Goal: Task Accomplishment & Management: Complete application form

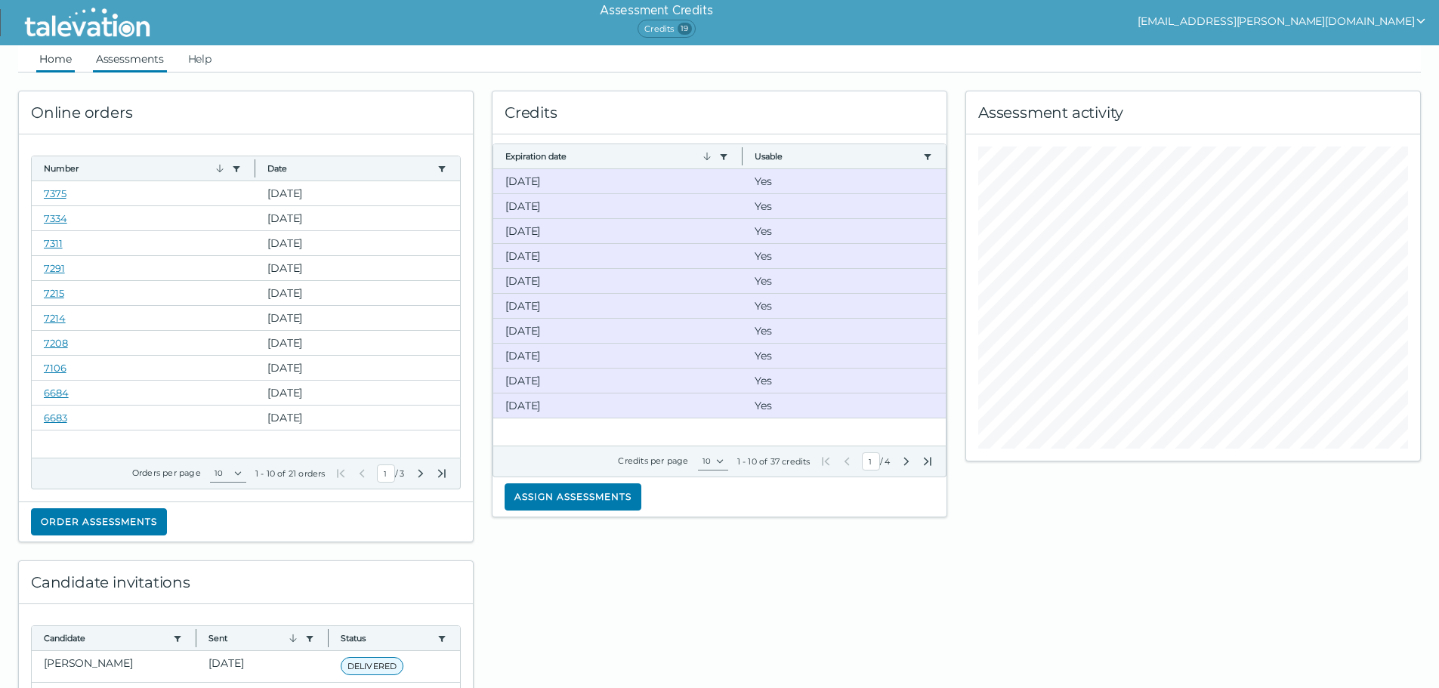
click at [136, 63] on link "Assessments" at bounding box center [130, 58] width 74 height 27
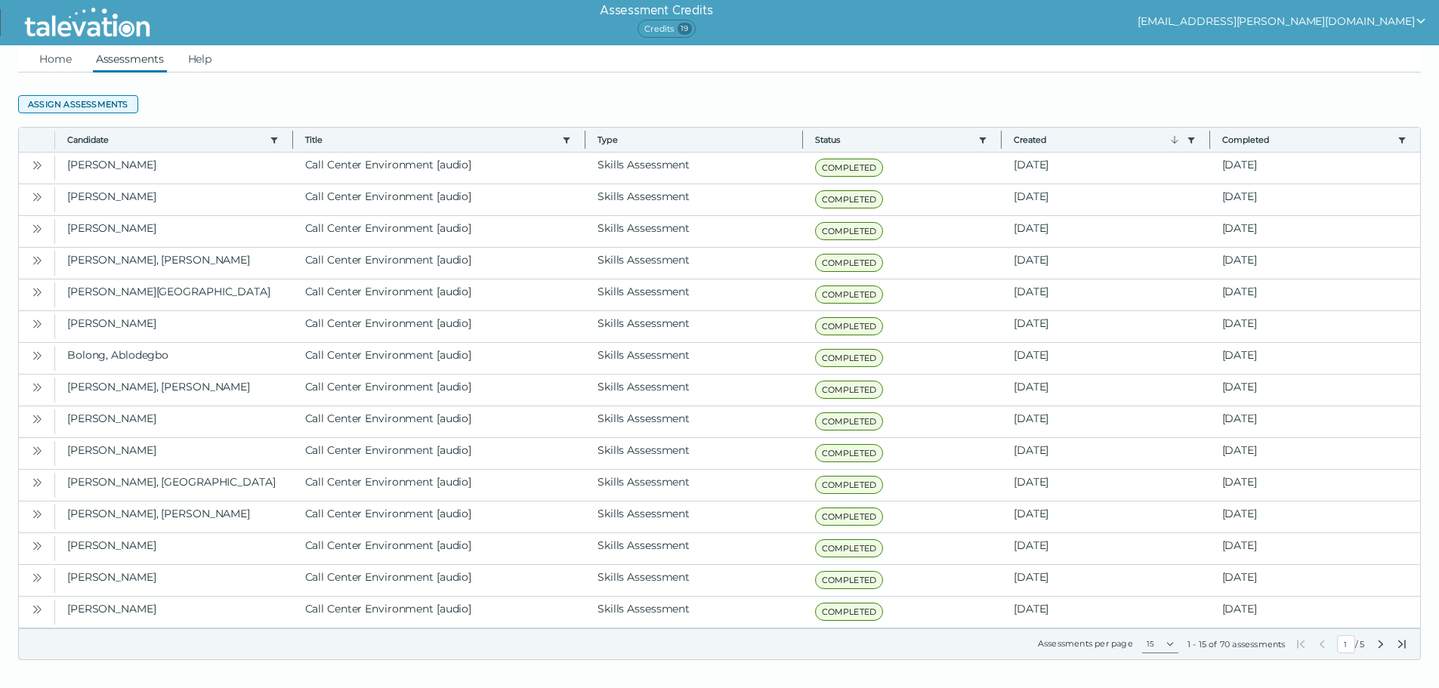
click at [96, 104] on button "Assign assessments" at bounding box center [78, 104] width 120 height 18
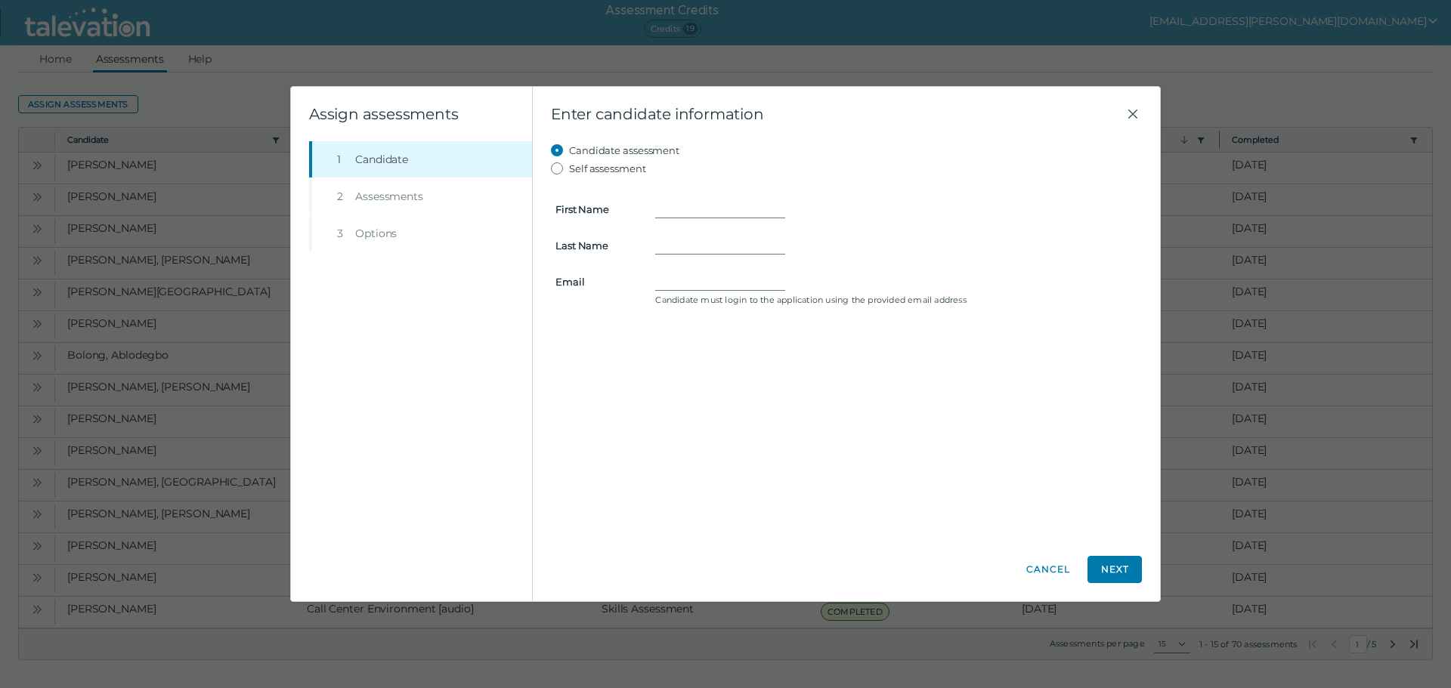
click at [682, 199] on form "First Name Last Name Email Candidate must login to the application using the pr…" at bounding box center [846, 244] width 591 height 133
click at [683, 208] on input "First Name" at bounding box center [720, 209] width 130 height 18
type input "Makaela"
type input "Balancio"
type input "kaela066@gmail.com"
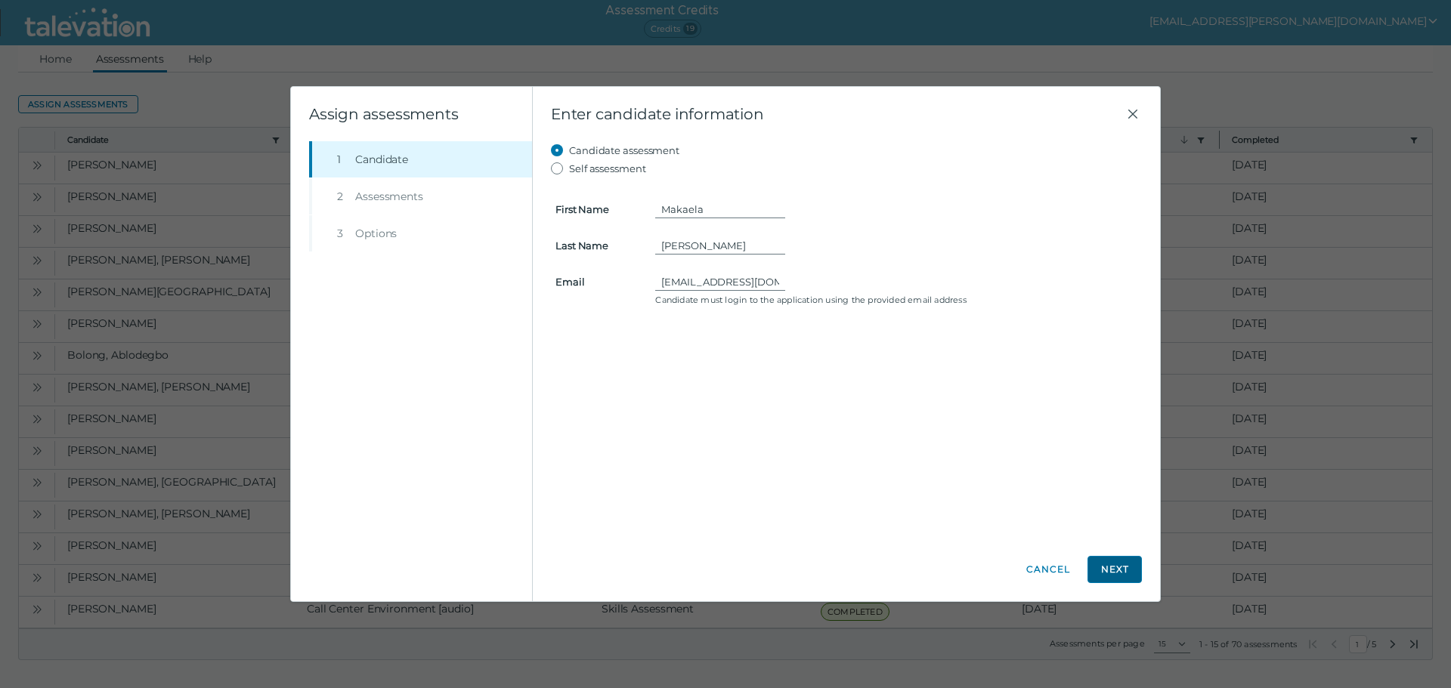
click at [724, 522] on button "Next" at bounding box center [1114, 569] width 54 height 27
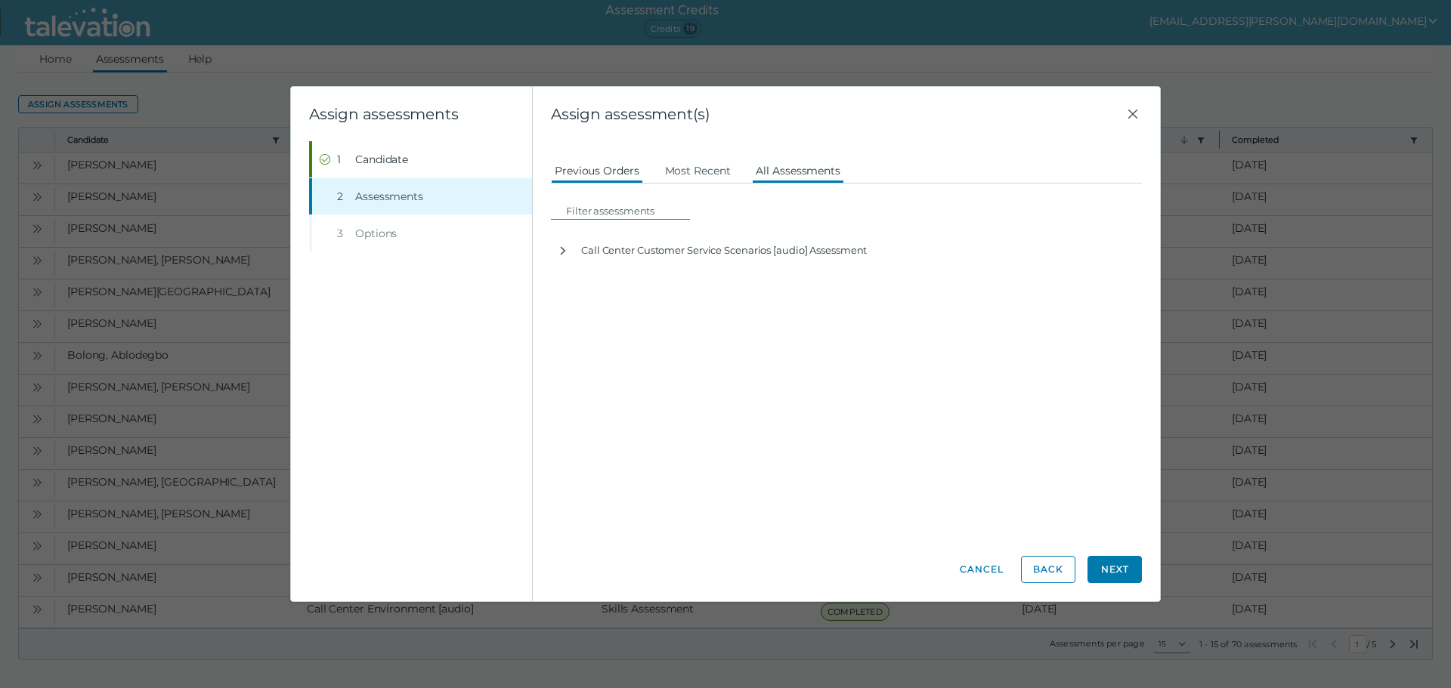
click at [724, 166] on button "All Assessments" at bounding box center [798, 169] width 92 height 27
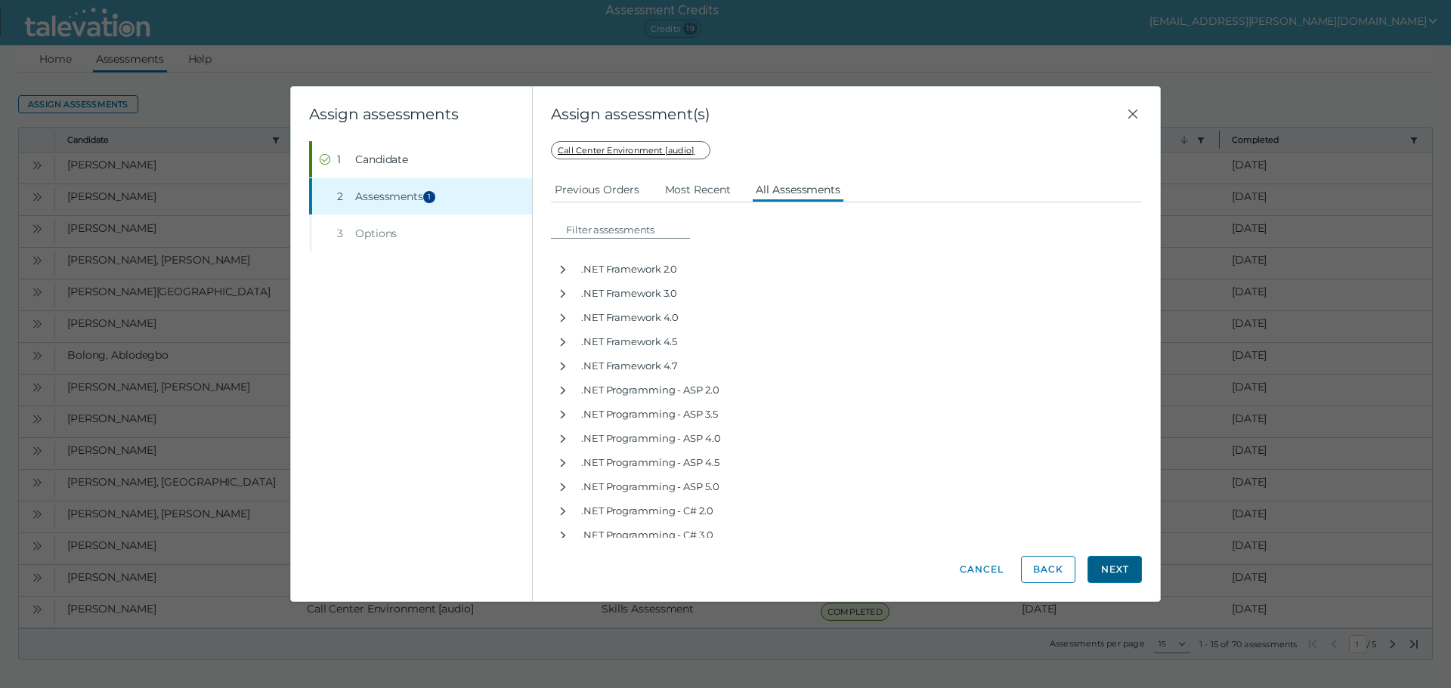
click at [724, 522] on button "Next" at bounding box center [1114, 569] width 54 height 27
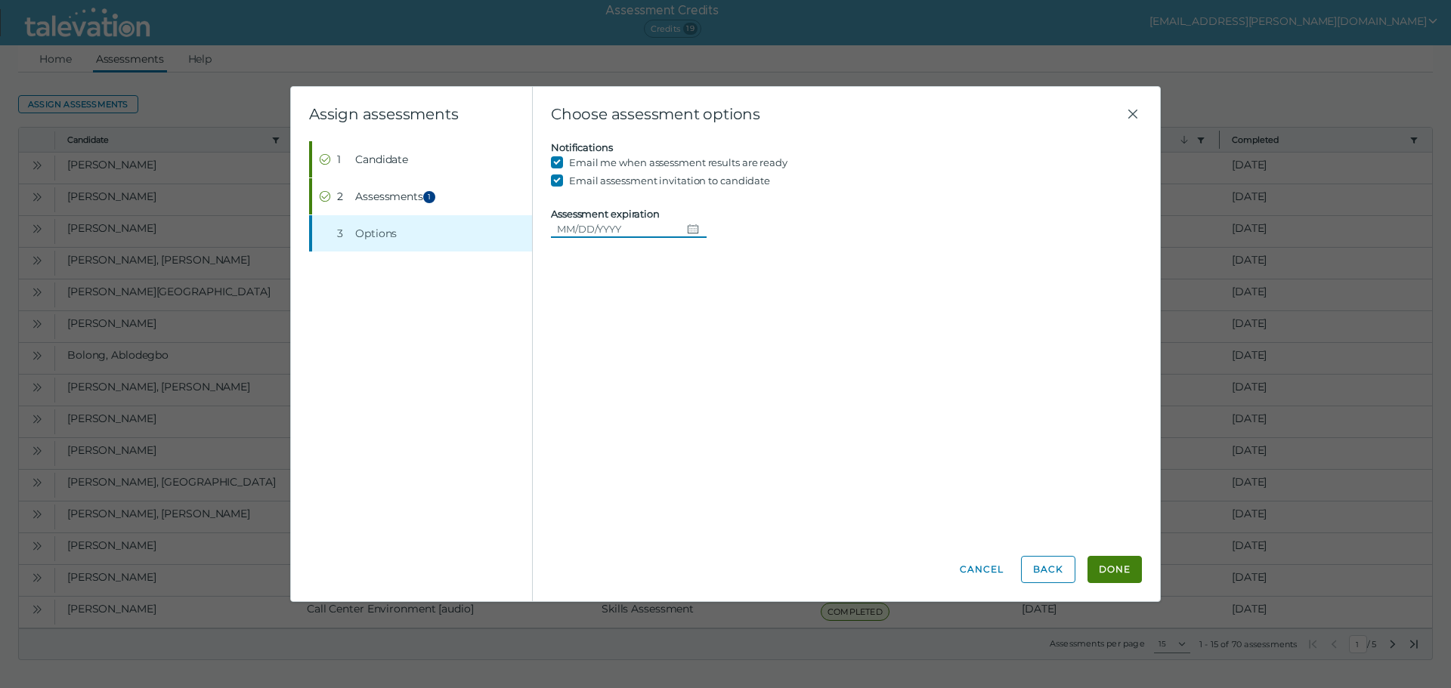
click at [693, 233] on icon "Choose date" at bounding box center [693, 229] width 12 height 12
click at [666, 226] on input "Assessment expiration" at bounding box center [616, 229] width 130 height 18
click at [724, 522] on button "Done" at bounding box center [1114, 569] width 54 height 27
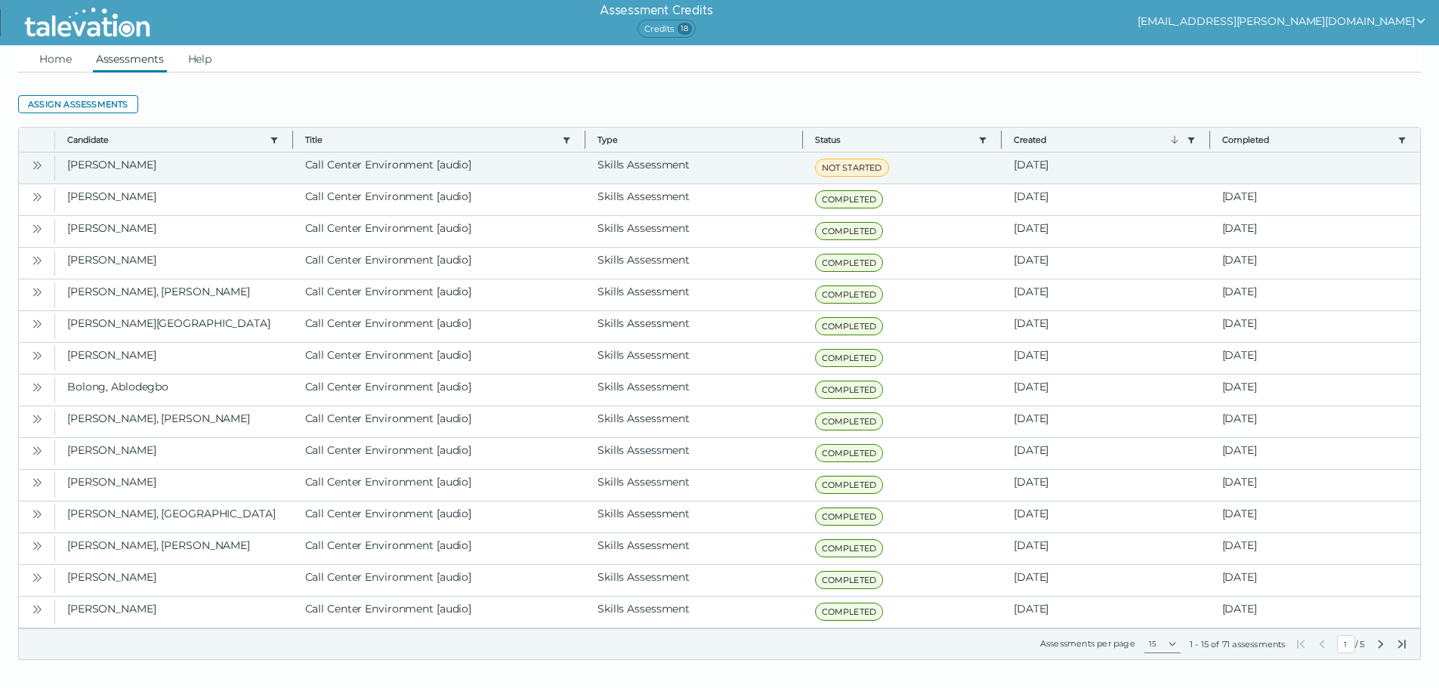
click at [37, 162] on icon "Open" at bounding box center [37, 165] width 12 height 12
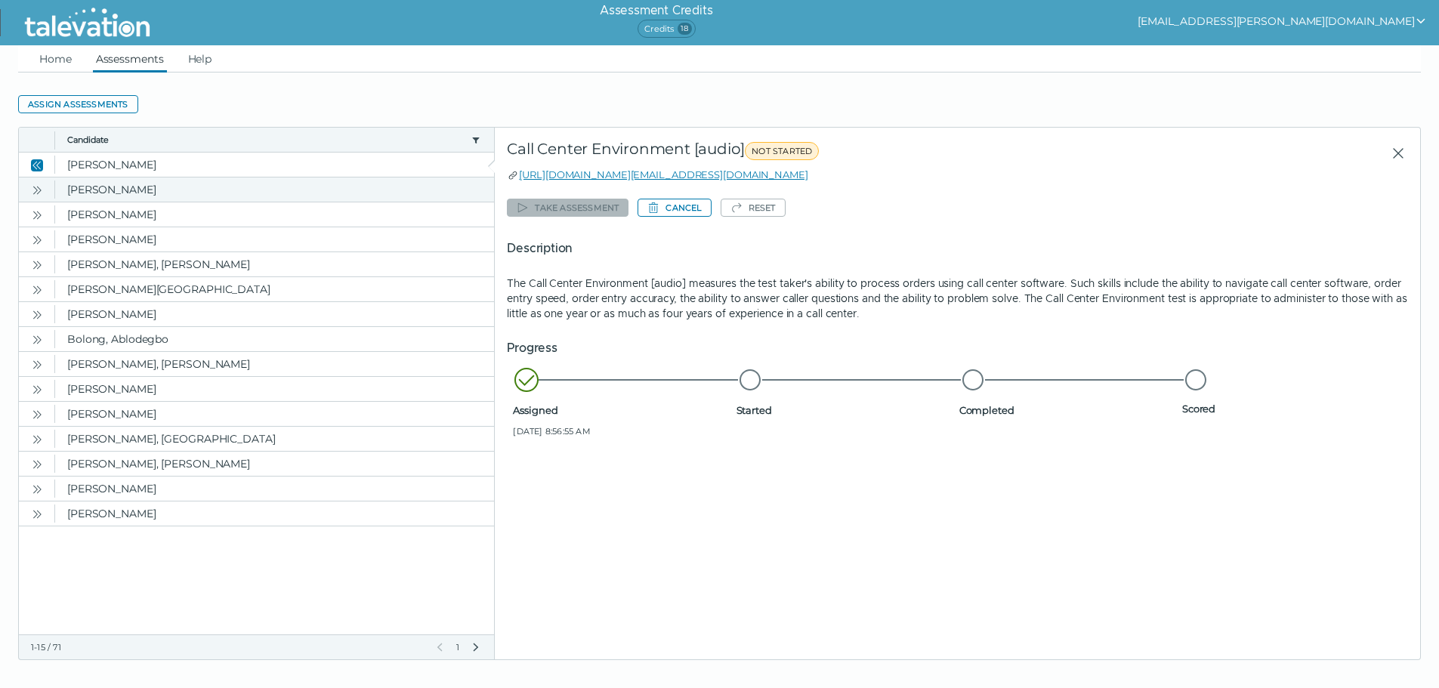
click at [31, 188] on icon "Open" at bounding box center [37, 190] width 12 height 12
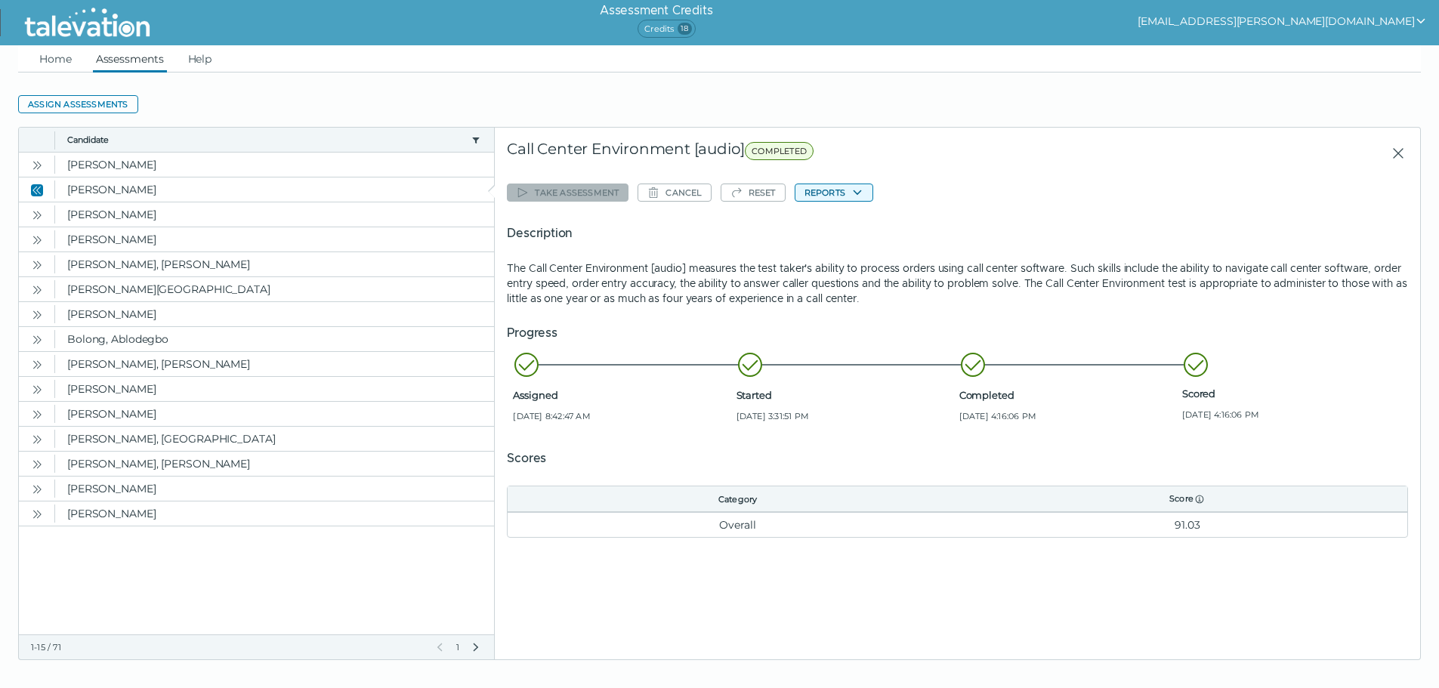
click at [724, 184] on button "Reports" at bounding box center [834, 193] width 79 height 18
click at [724, 223] on button "Call Center Environment [audio]" at bounding box center [886, 222] width 181 height 18
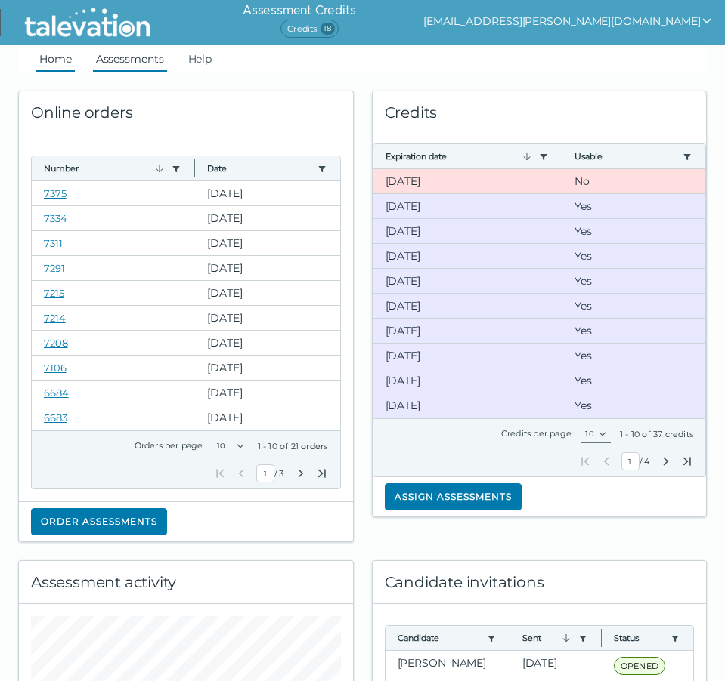
click at [124, 48] on link "Assessments" at bounding box center [130, 58] width 74 height 27
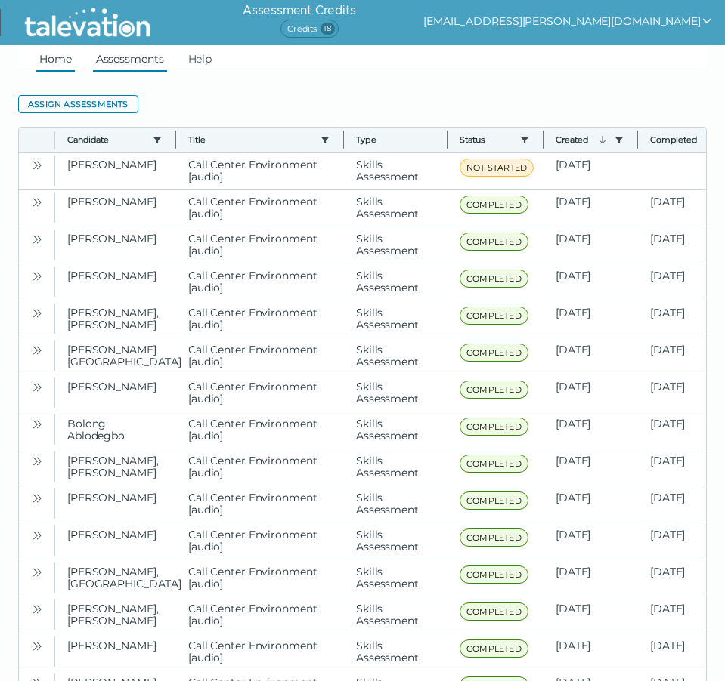
click at [57, 63] on link "Home" at bounding box center [55, 58] width 39 height 27
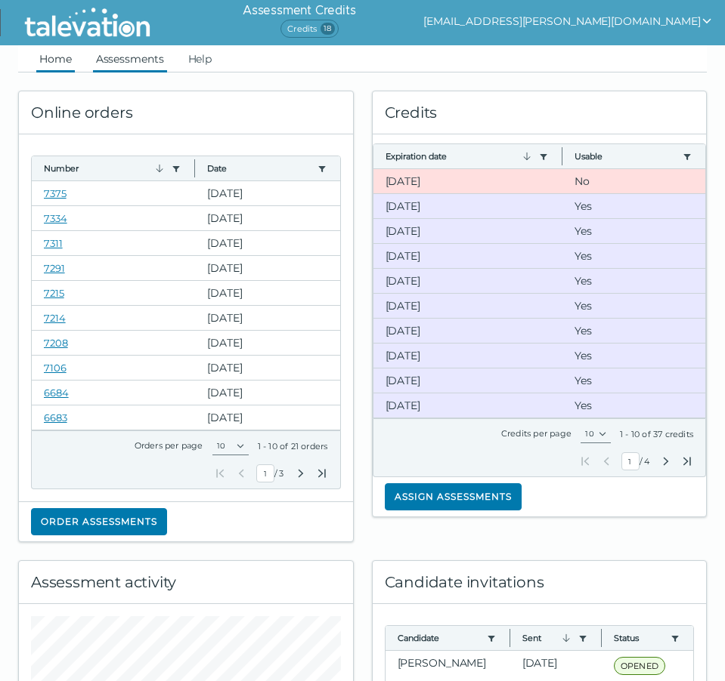
click at [129, 59] on link "Assessments" at bounding box center [130, 58] width 74 height 27
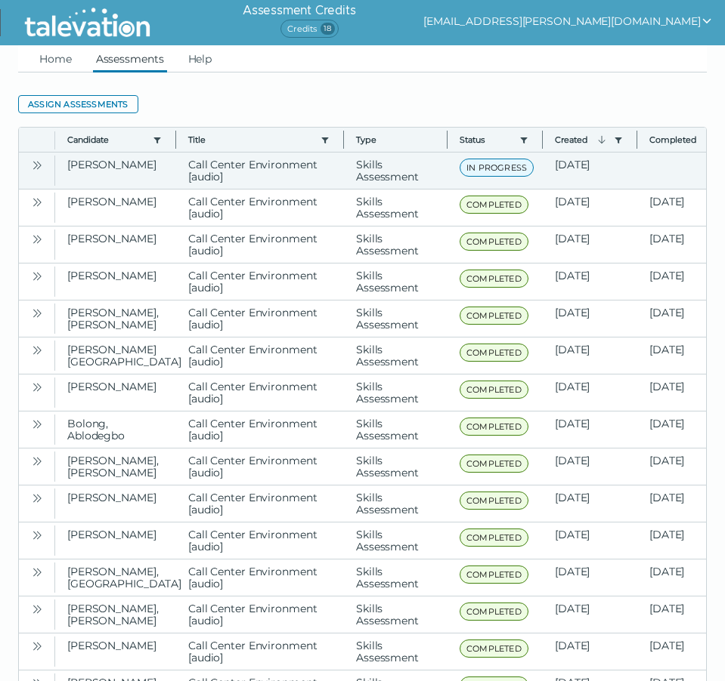
click at [37, 165] on icon "Open" at bounding box center [37, 165] width 12 height 12
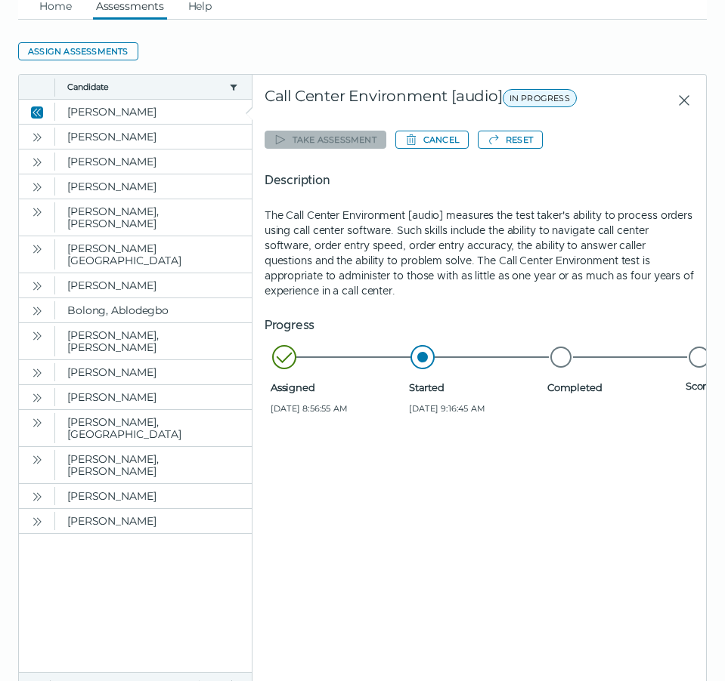
scroll to position [76, 0]
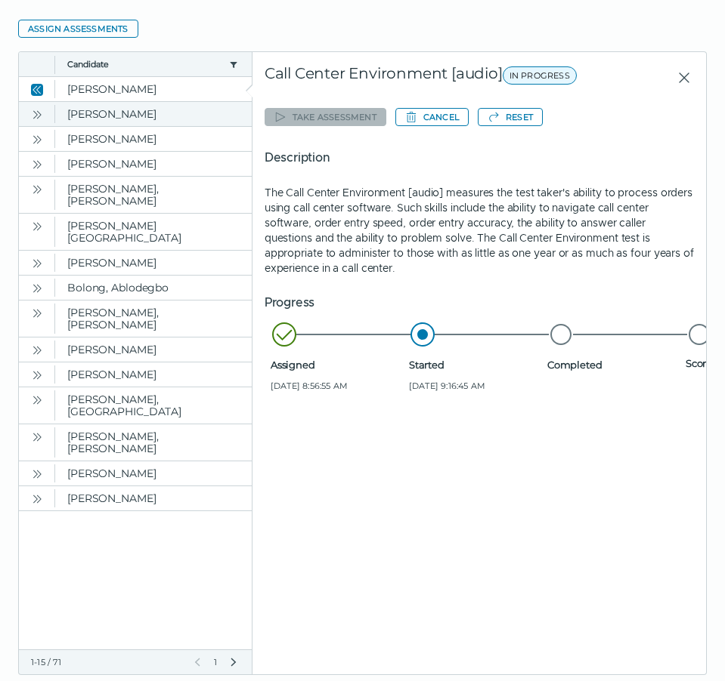
click at [40, 115] on icon "Open" at bounding box center [37, 115] width 12 height 12
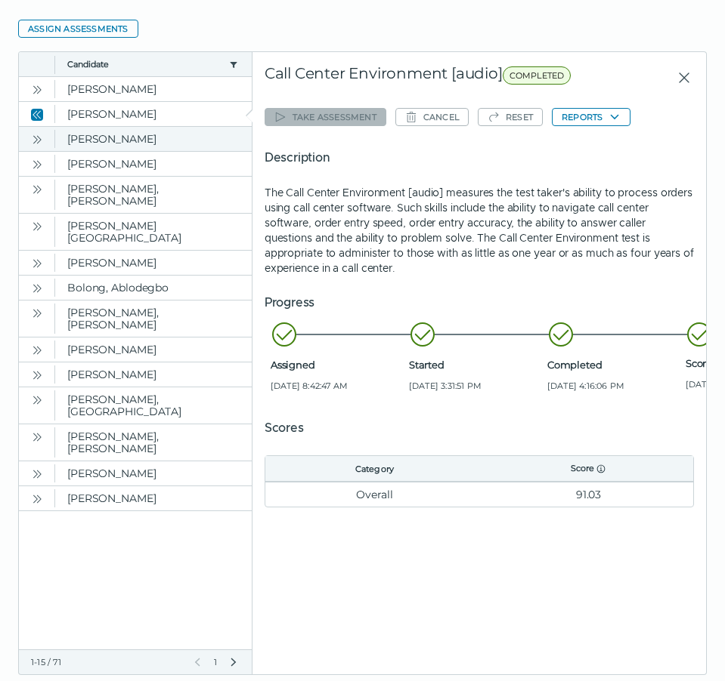
click at [35, 141] on icon "Open" at bounding box center [37, 140] width 12 height 12
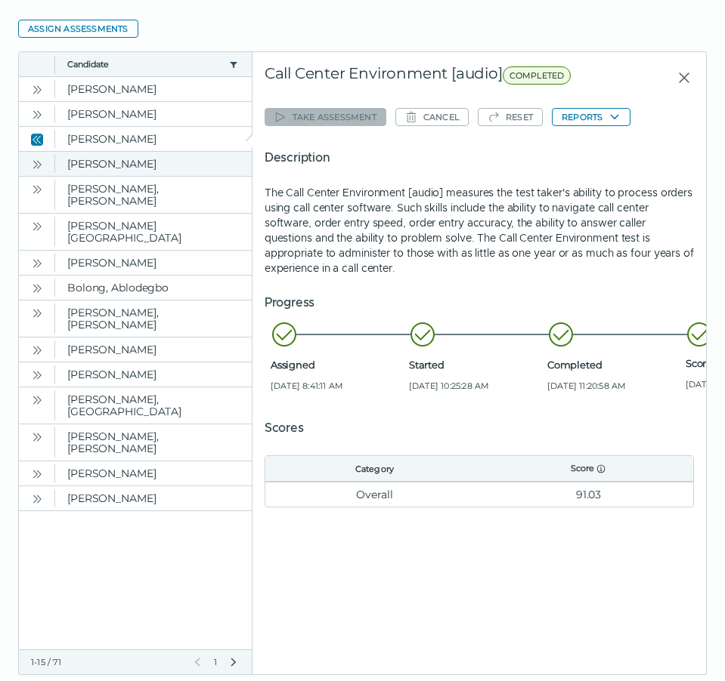
click at [37, 160] on icon "Open" at bounding box center [37, 165] width 12 height 12
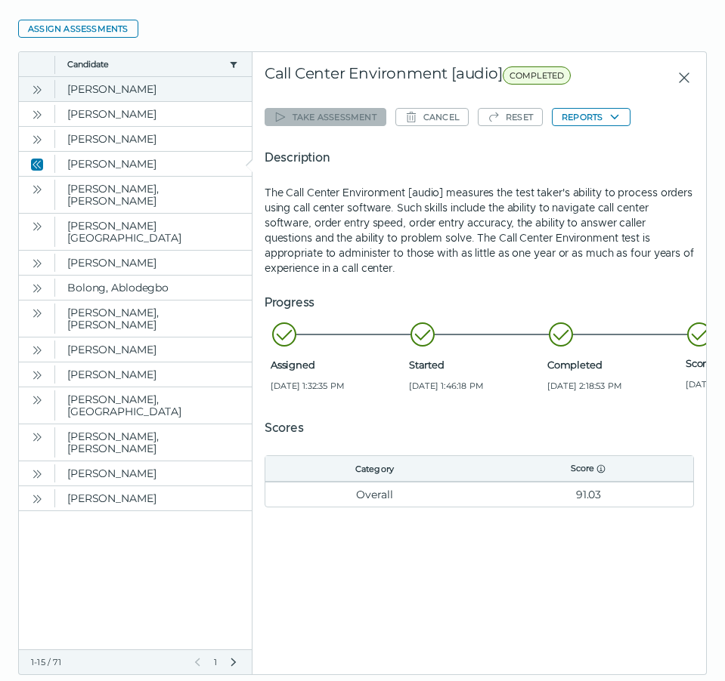
click at [35, 88] on icon "Open" at bounding box center [37, 90] width 12 height 12
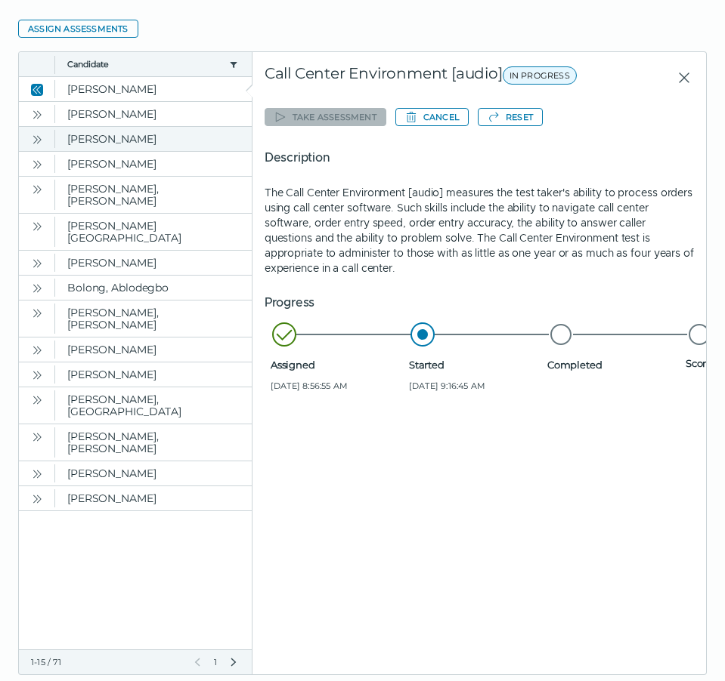
click at [39, 147] on button "Open" at bounding box center [37, 139] width 18 height 18
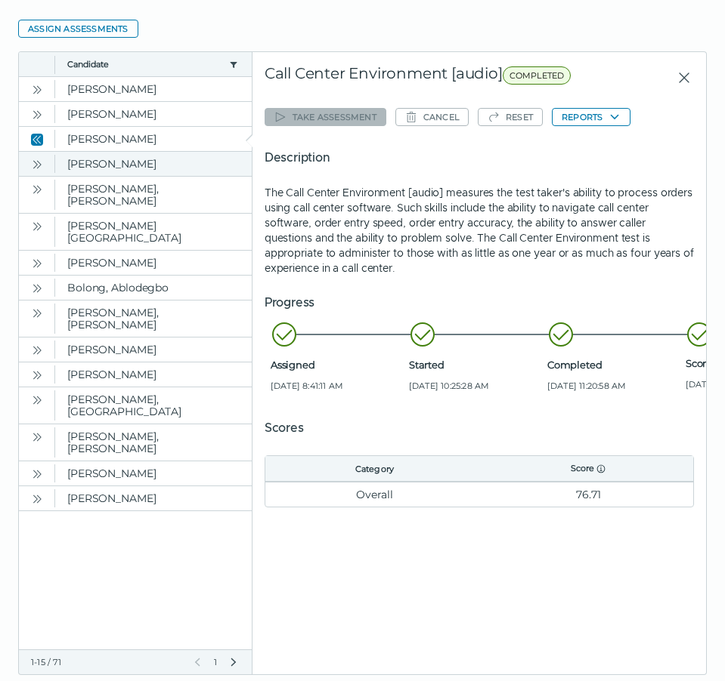
click at [38, 167] on icon "Open" at bounding box center [37, 165] width 12 height 12
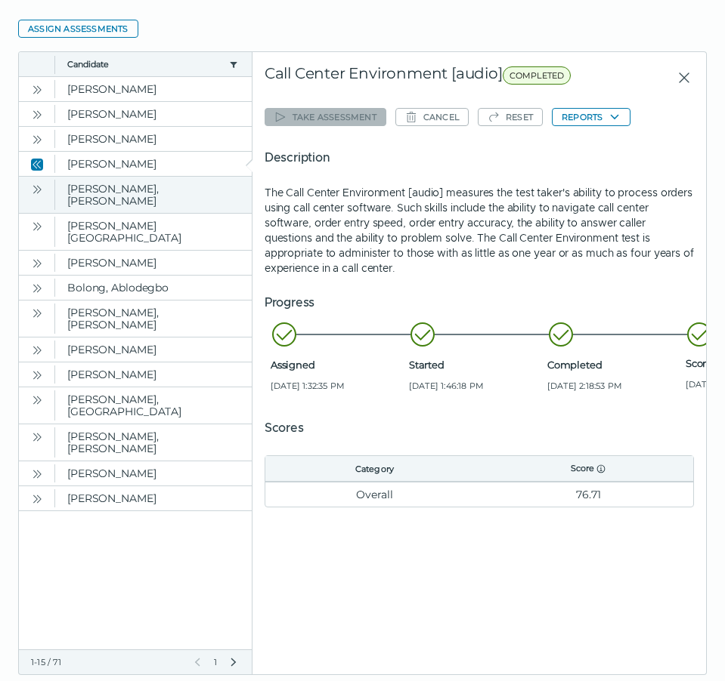
click at [32, 190] on icon "Open" at bounding box center [37, 190] width 12 height 12
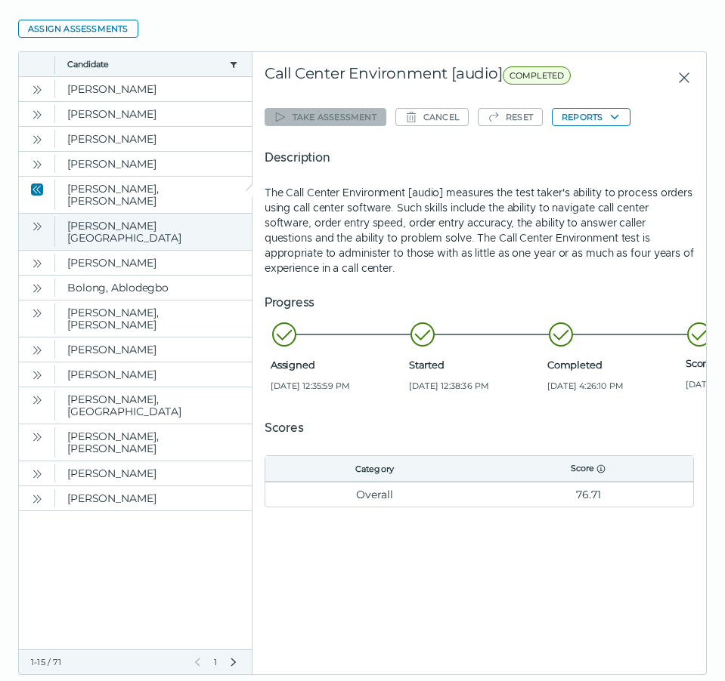
click at [43, 220] on button "Open" at bounding box center [37, 226] width 18 height 18
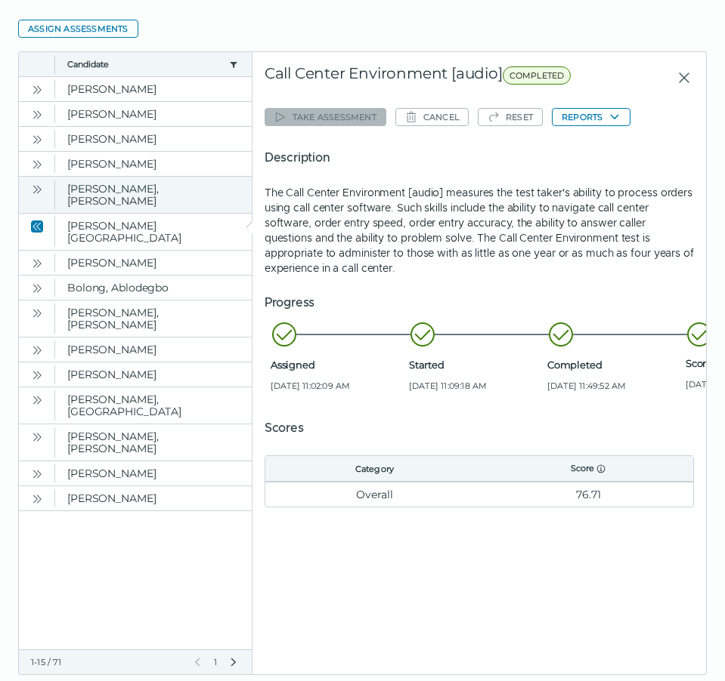
click at [39, 192] on icon "Open" at bounding box center [37, 190] width 12 height 12
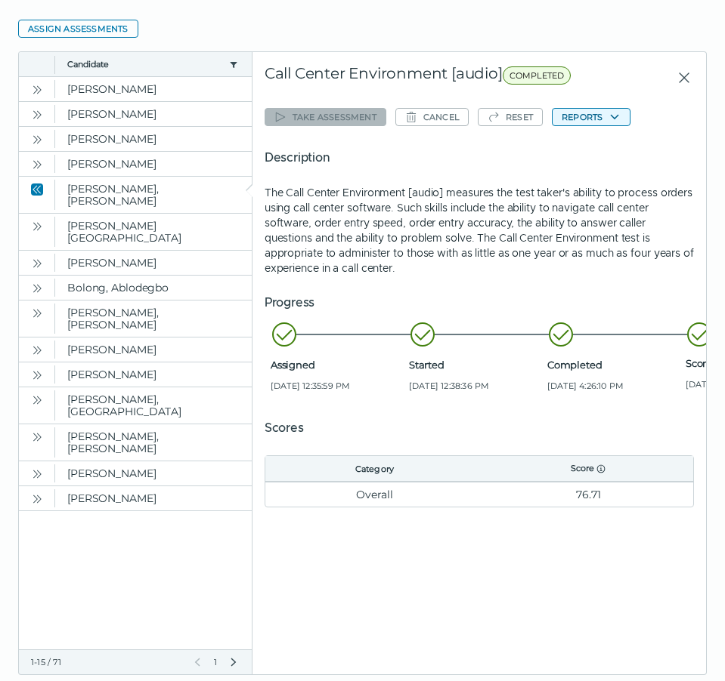
click at [582, 113] on button "Reports" at bounding box center [591, 117] width 79 height 18
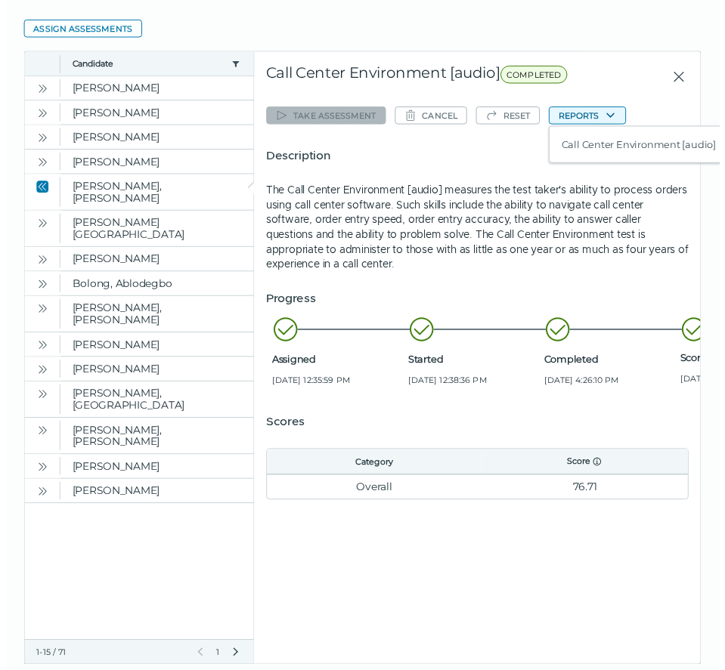
scroll to position [0, 7]
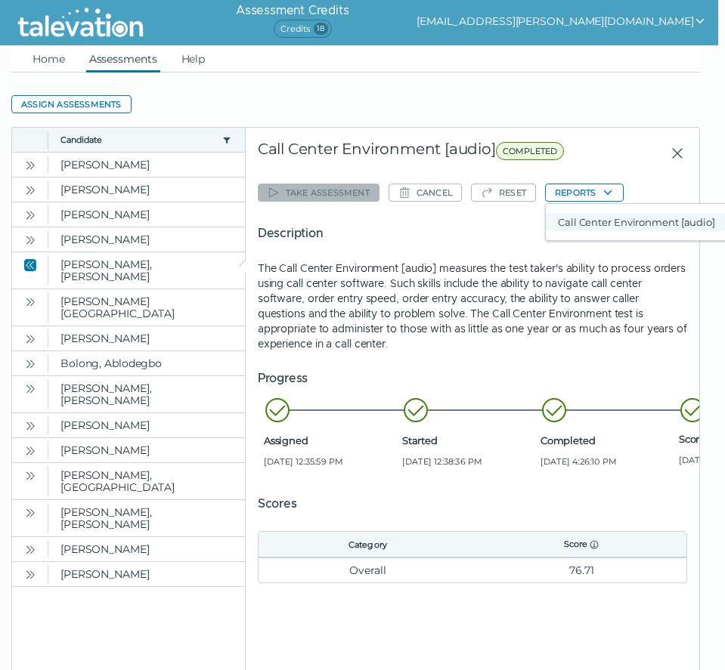
click at [613, 227] on button "Call Center Environment [audio]" at bounding box center [635, 222] width 181 height 18
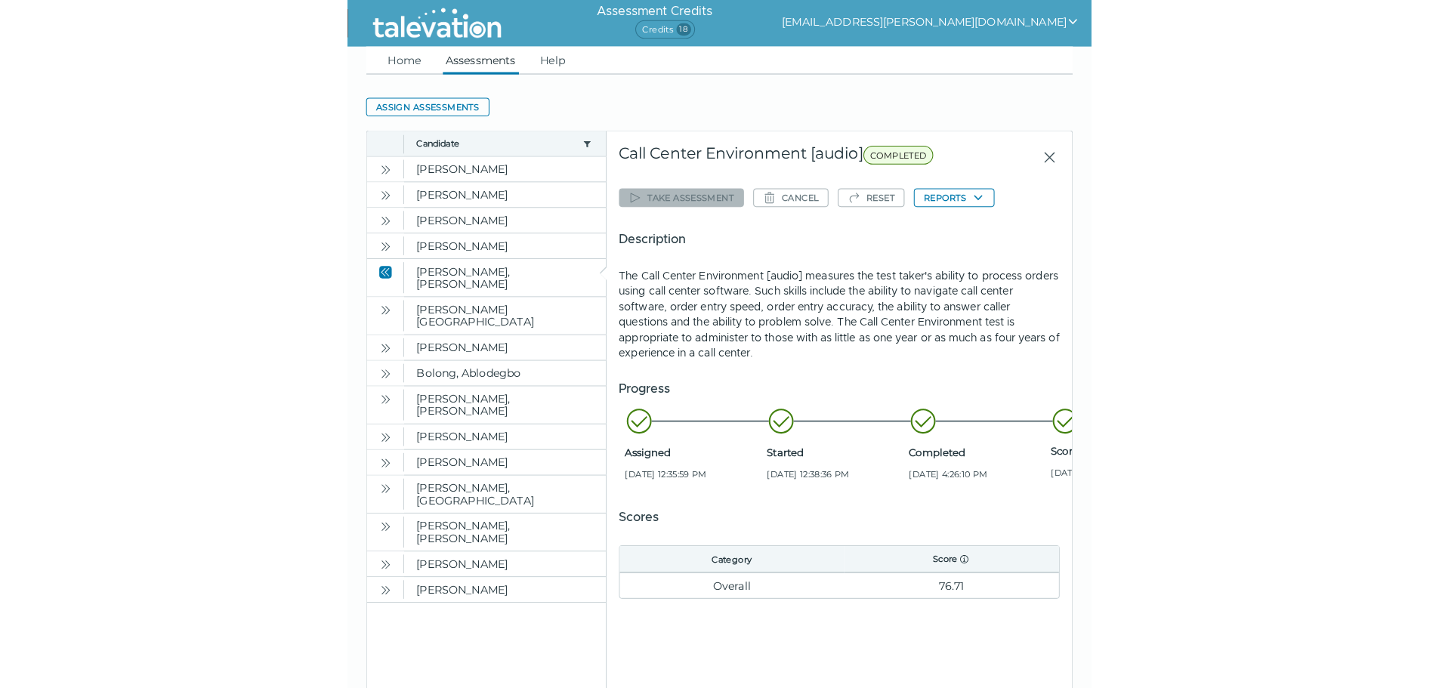
scroll to position [0, 0]
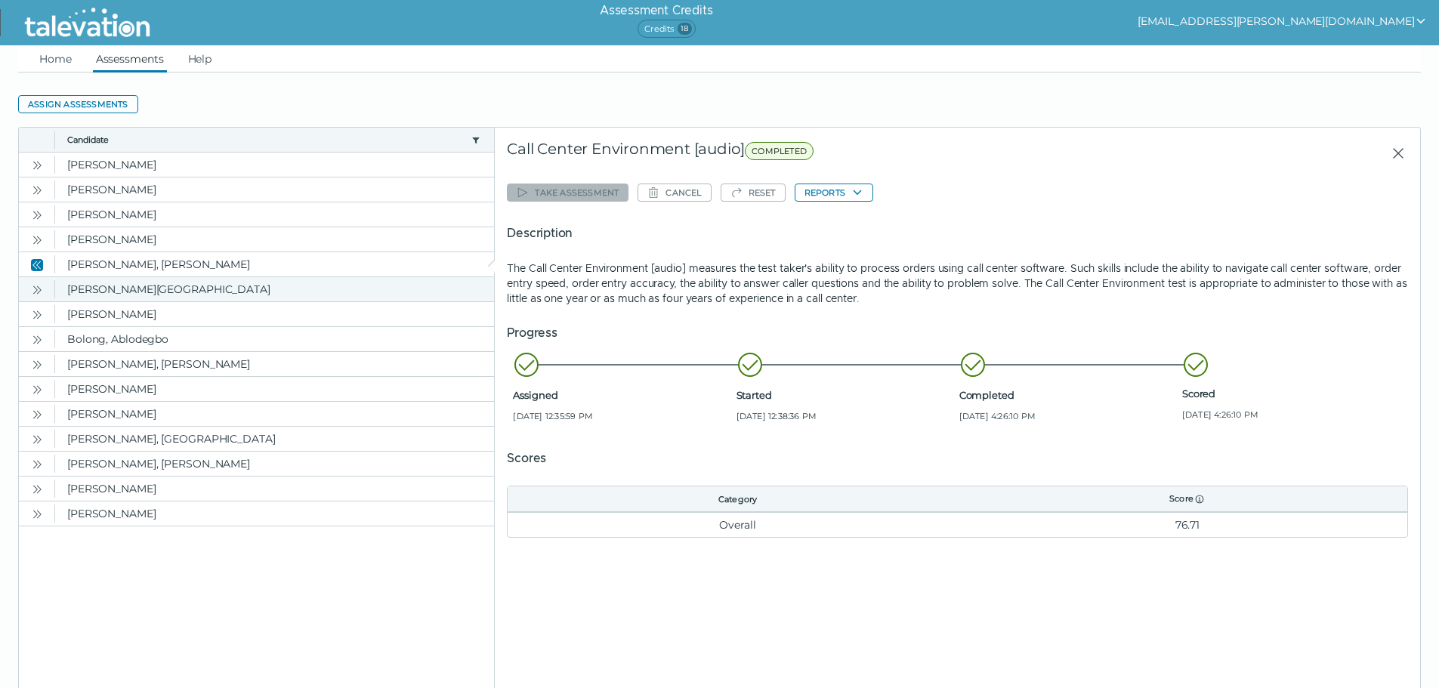
click at [40, 291] on icon "Open" at bounding box center [39, 290] width 5 height 8
click at [46, 264] on button "Open" at bounding box center [37, 264] width 18 height 18
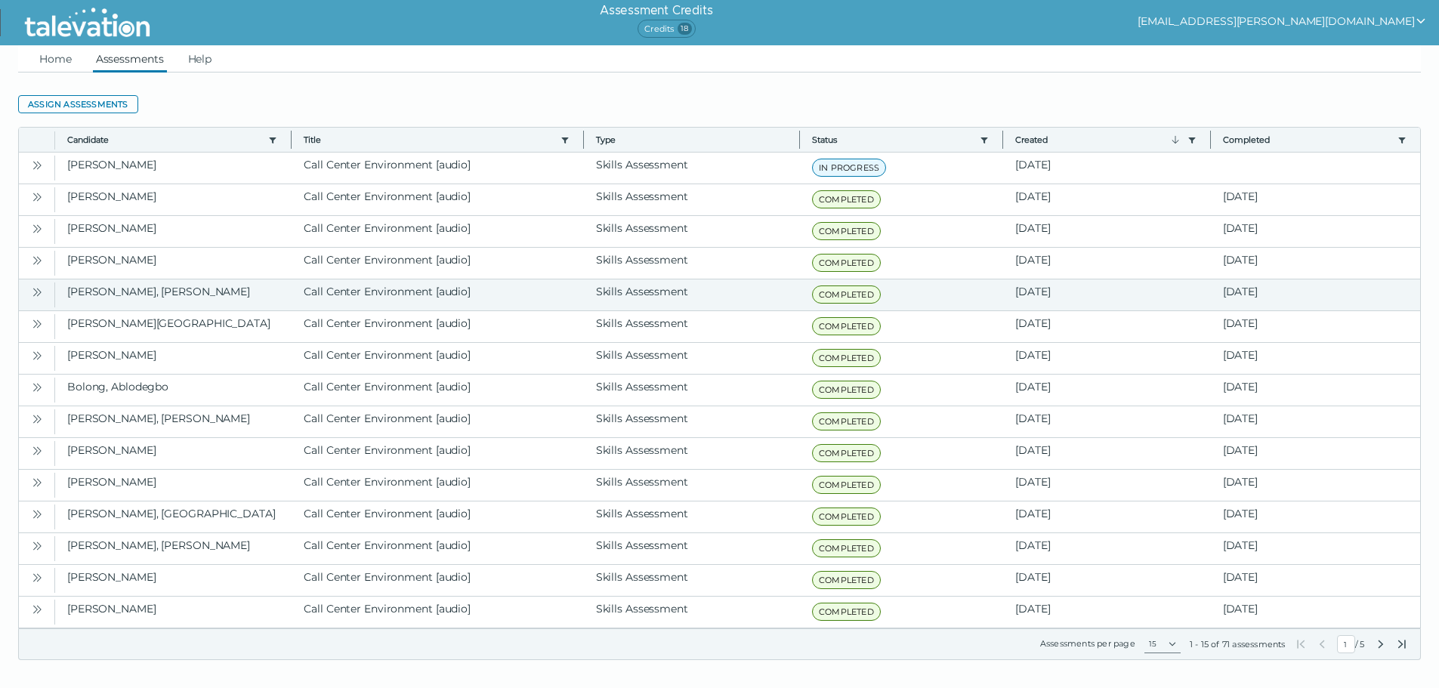
click at [33, 284] on button "Open" at bounding box center [37, 292] width 18 height 18
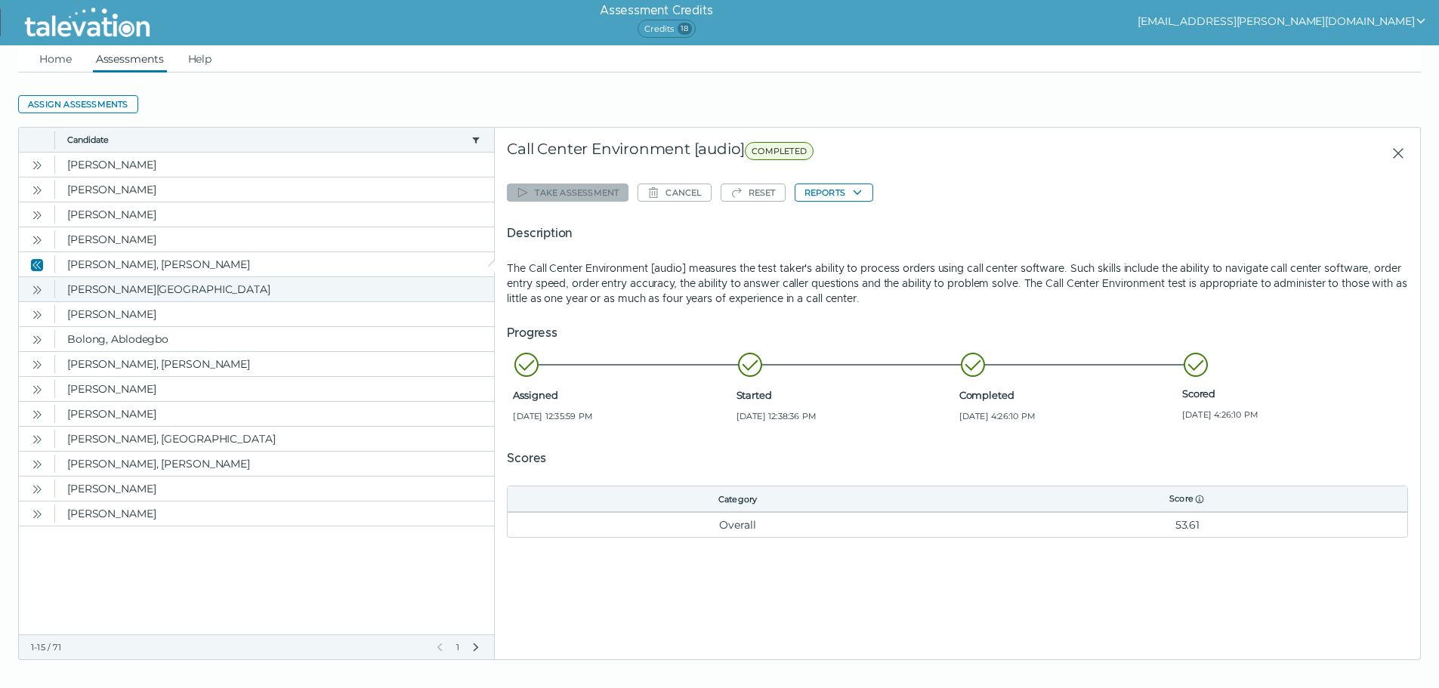
click at [38, 289] on icon "Open" at bounding box center [37, 290] width 12 height 12
click at [38, 289] on icon "Close" at bounding box center [38, 290] width 5 height 8
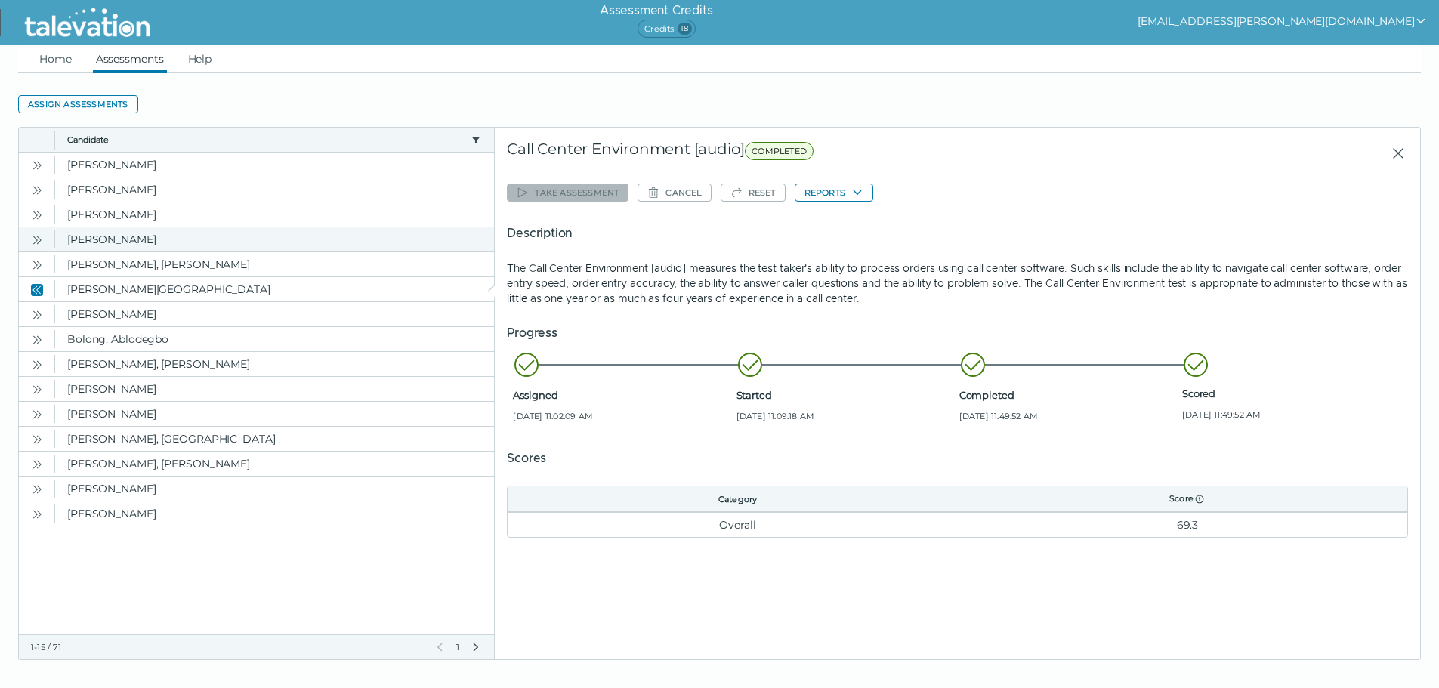
click at [30, 235] on button "Open" at bounding box center [37, 239] width 18 height 18
click at [29, 236] on button "Close" at bounding box center [37, 239] width 18 height 18
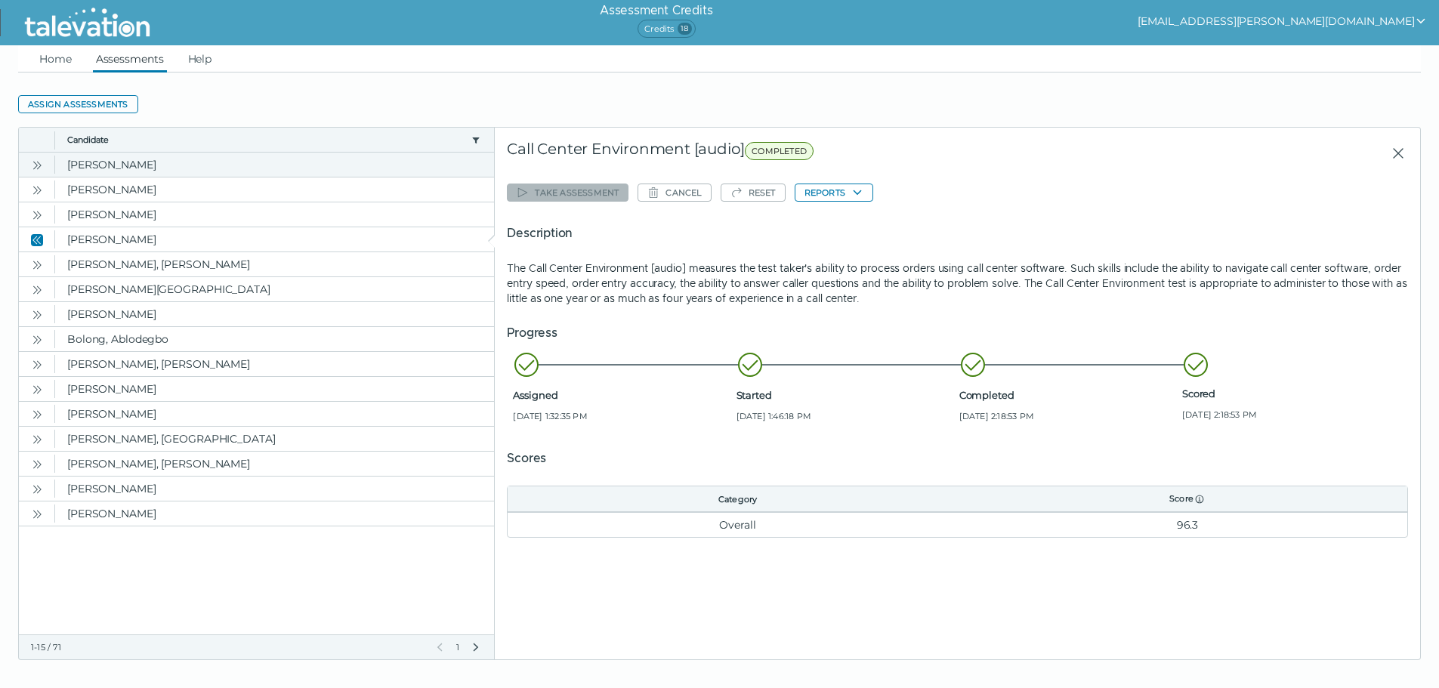
click at [36, 160] on icon "Open" at bounding box center [37, 165] width 12 height 12
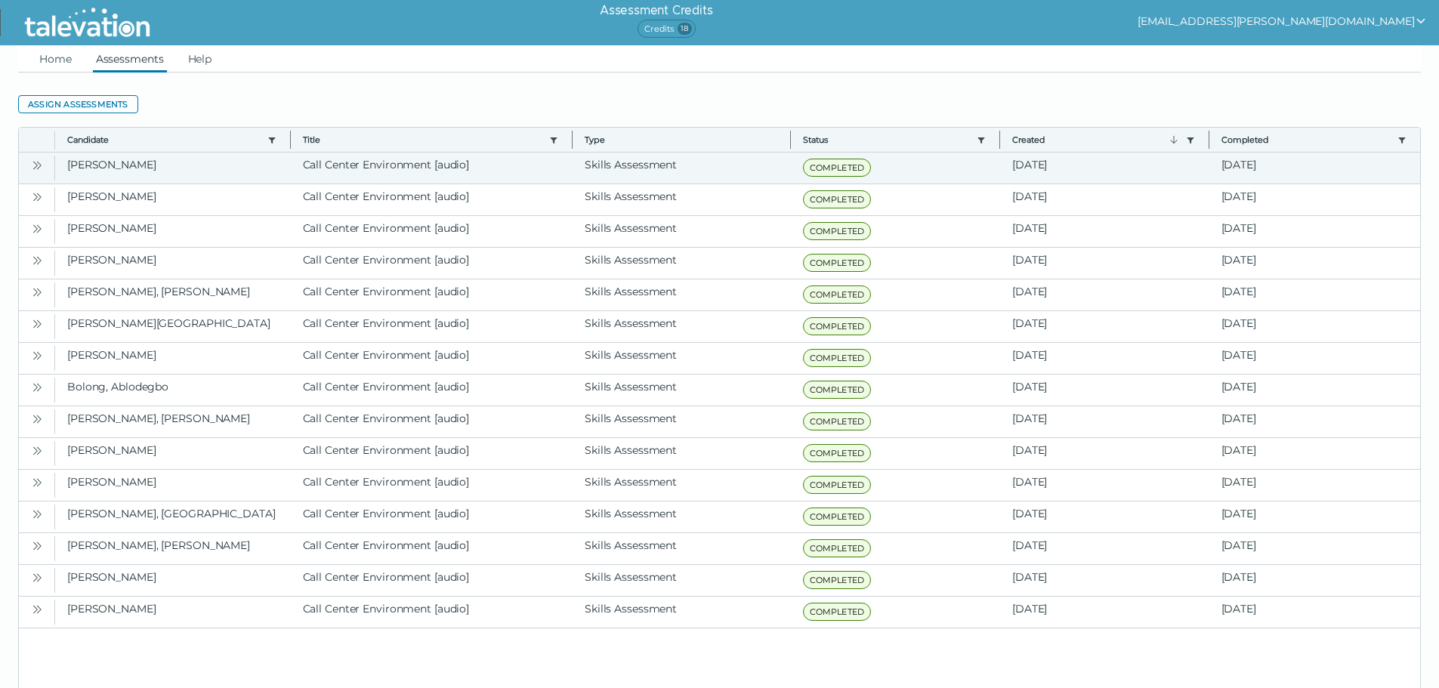
click at [40, 169] on icon "Open" at bounding box center [37, 165] width 12 height 12
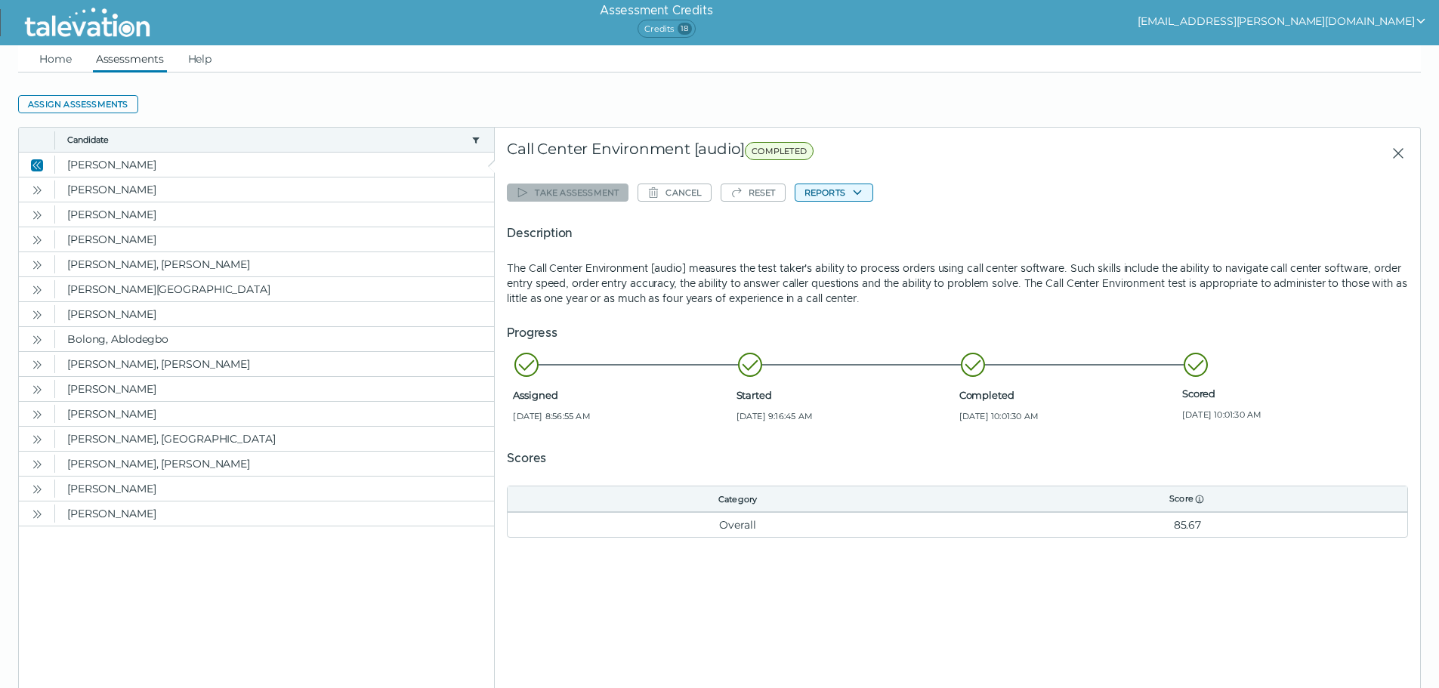
click at [735, 196] on button "Reports" at bounding box center [834, 193] width 79 height 18
click at [735, 215] on button "Call Center Environment [audio]" at bounding box center [886, 222] width 181 height 18
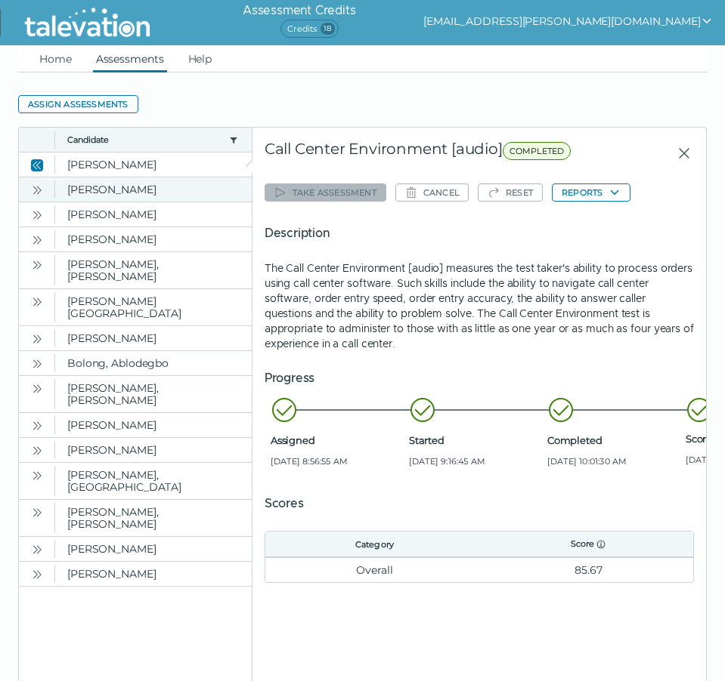
click at [38, 191] on icon "Open" at bounding box center [37, 190] width 12 height 12
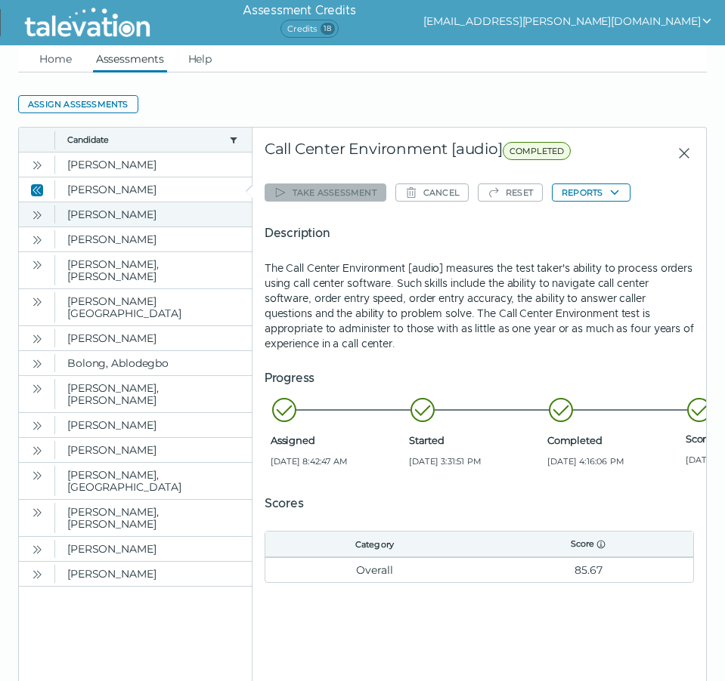
click at [35, 215] on icon "Open" at bounding box center [37, 215] width 12 height 12
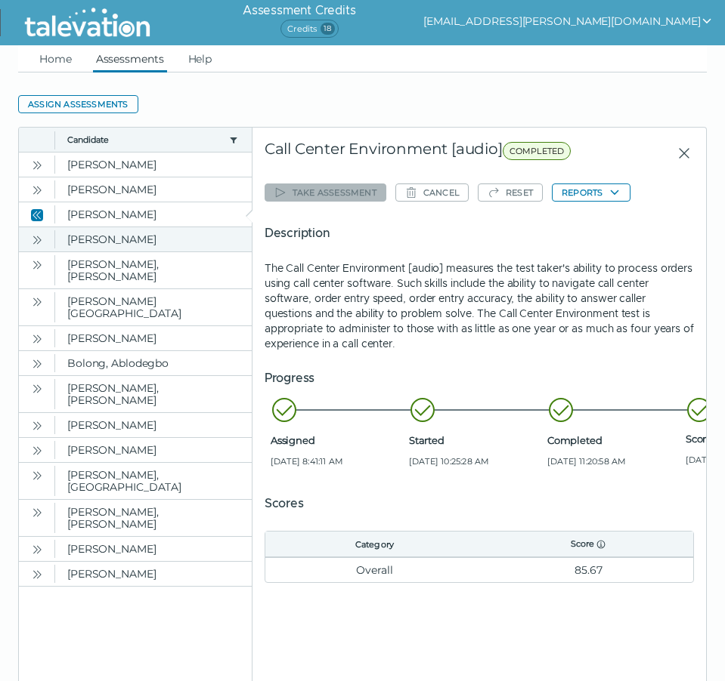
click at [37, 241] on icon "Open" at bounding box center [35, 240] width 5 height 8
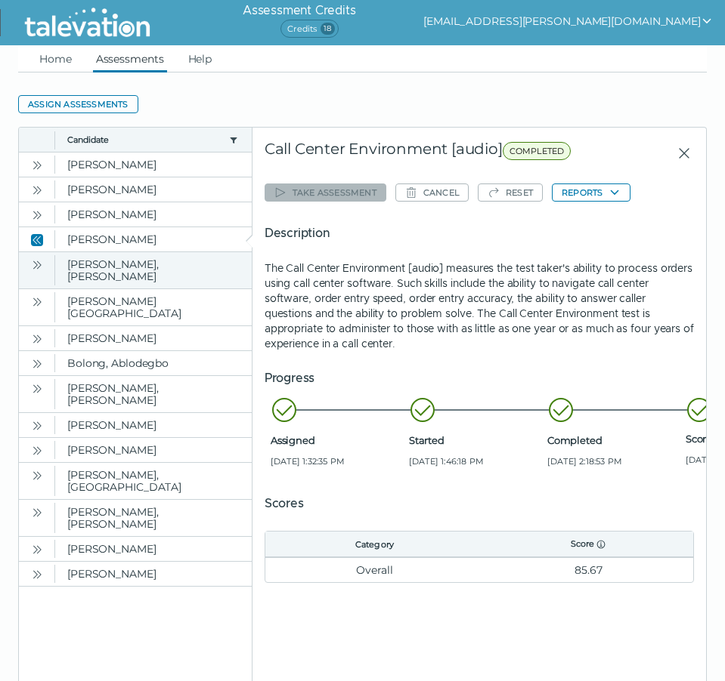
click at [39, 271] on button "Open" at bounding box center [37, 264] width 18 height 18
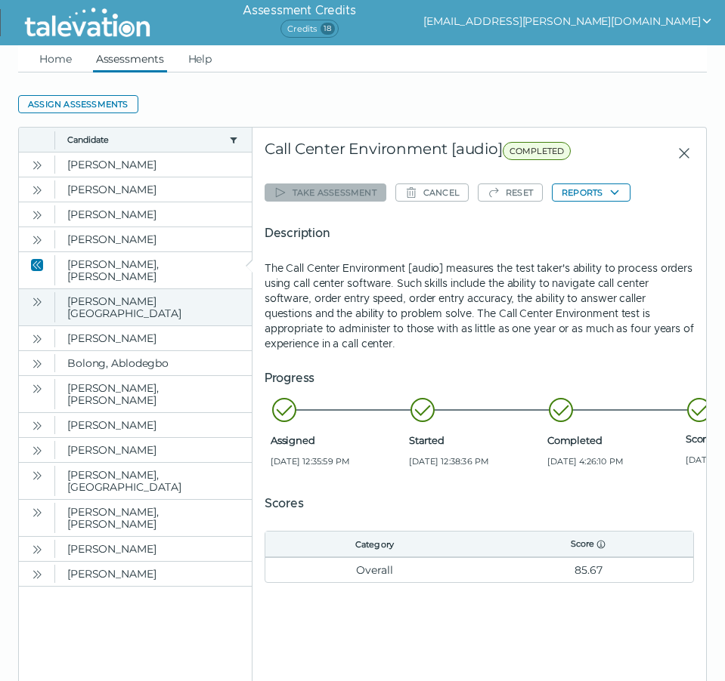
click at [43, 301] on button "Open" at bounding box center [37, 301] width 18 height 18
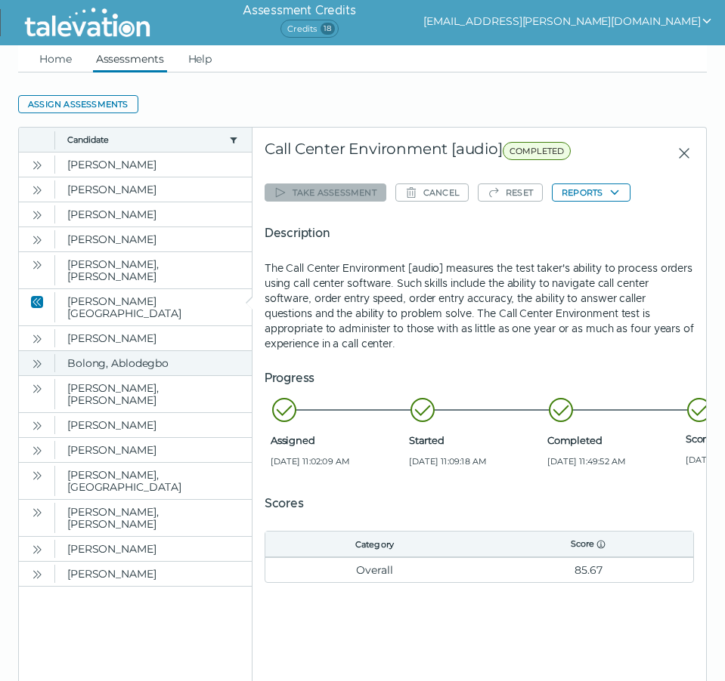
click at [36, 354] on button "Open" at bounding box center [37, 363] width 18 height 18
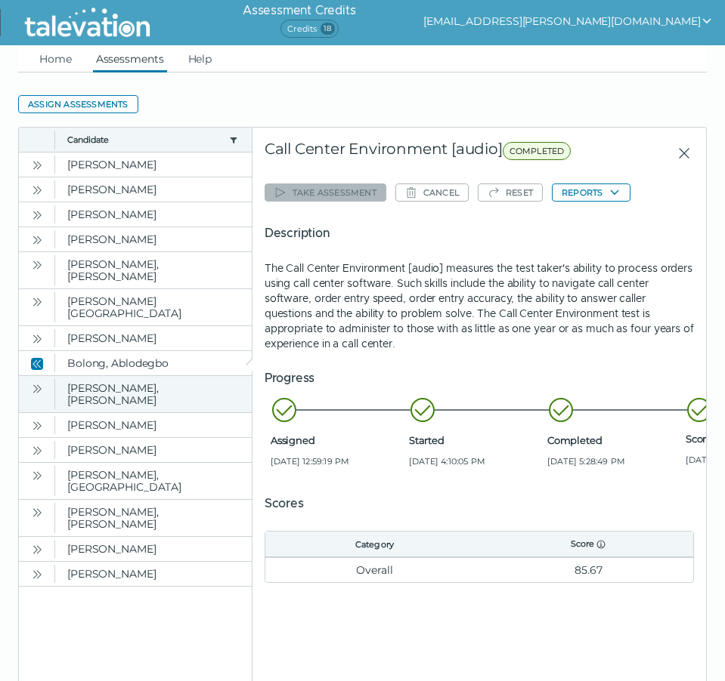
click at [41, 383] on icon "Open" at bounding box center [37, 389] width 12 height 12
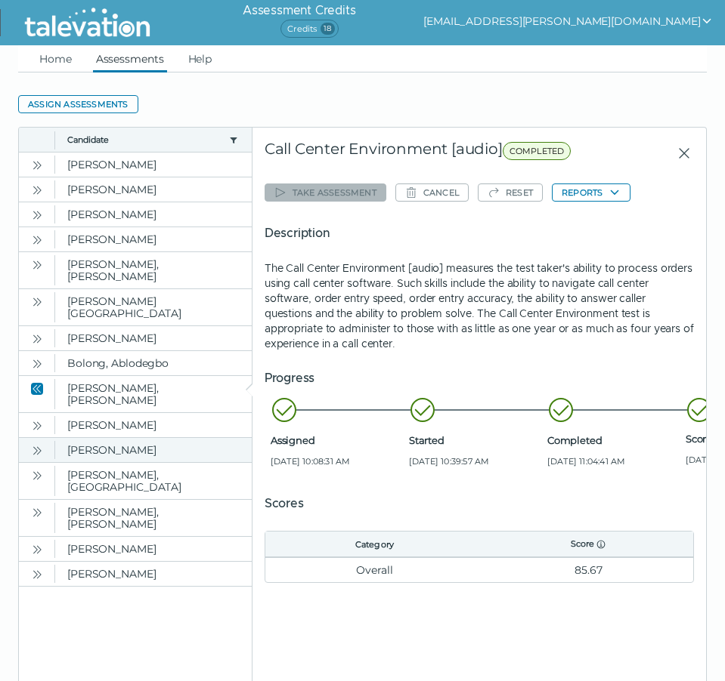
click at [32, 445] on icon "Open" at bounding box center [37, 451] width 12 height 12
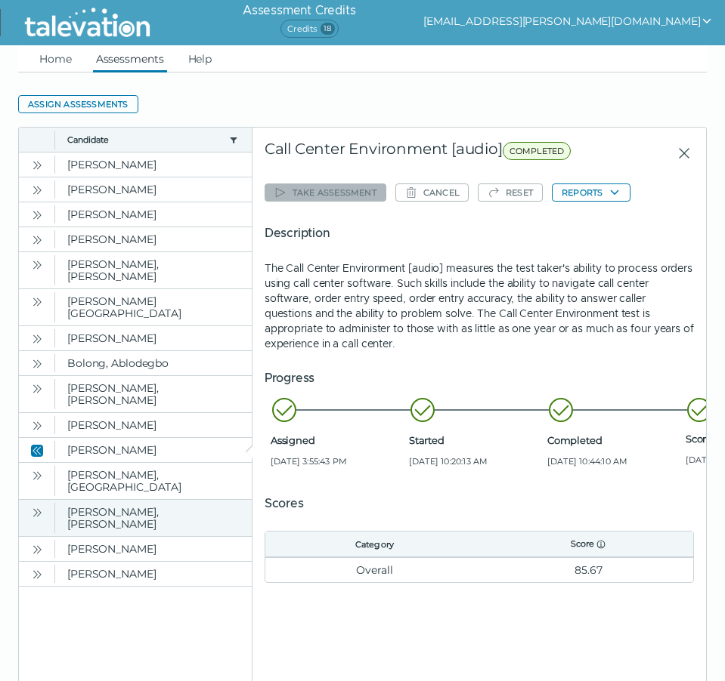
click at [36, 507] on icon "Open" at bounding box center [37, 513] width 12 height 12
